Goal: Find specific page/section: Find specific page/section

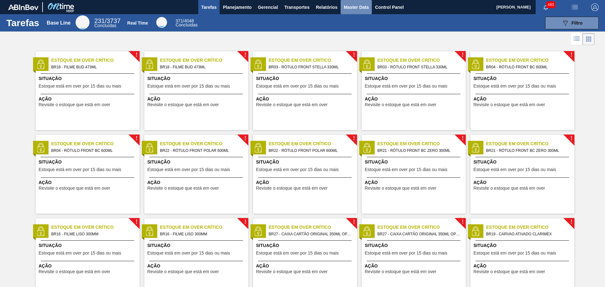
click at [363, 6] on span "Master Data" at bounding box center [356, 7] width 25 height 8
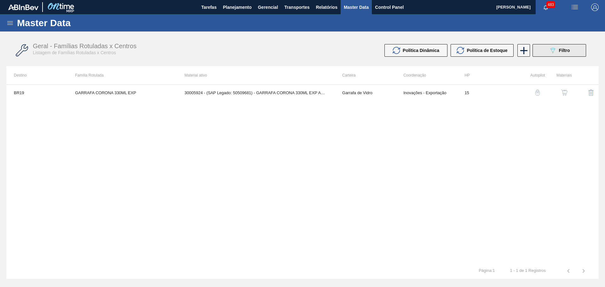
click at [567, 46] on button "089F7B8B-B2A5-4AFE-B5C0-19BA573D28AC Filtro" at bounding box center [560, 50] width 54 height 13
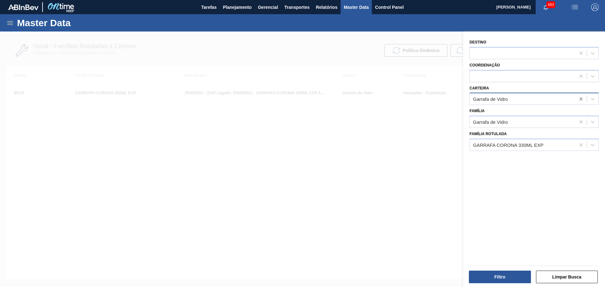
click at [580, 100] on icon at bounding box center [581, 98] width 3 height 3
click at [580, 122] on icon at bounding box center [581, 121] width 3 height 3
click at [580, 148] on icon at bounding box center [581, 145] width 6 height 6
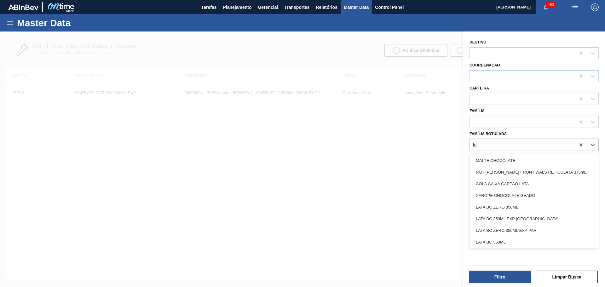
type Rotulada "l"
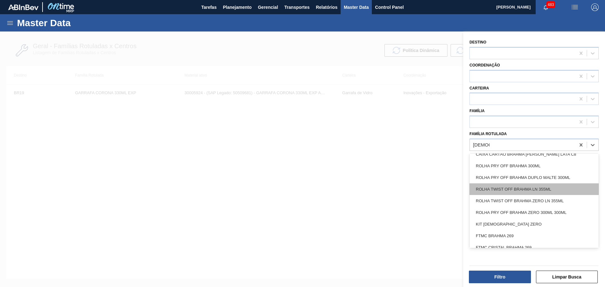
scroll to position [508, 0]
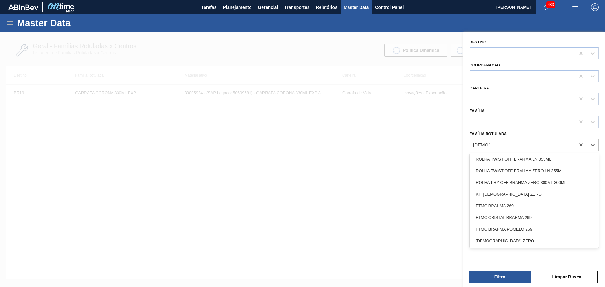
type Rotulada "brahma"
click at [340, 186] on div at bounding box center [302, 175] width 605 height 287
